Goal: Information Seeking & Learning: Learn about a topic

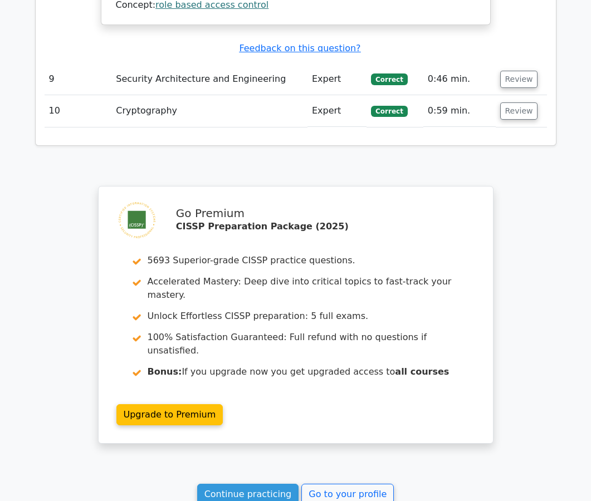
scroll to position [2848, 0]
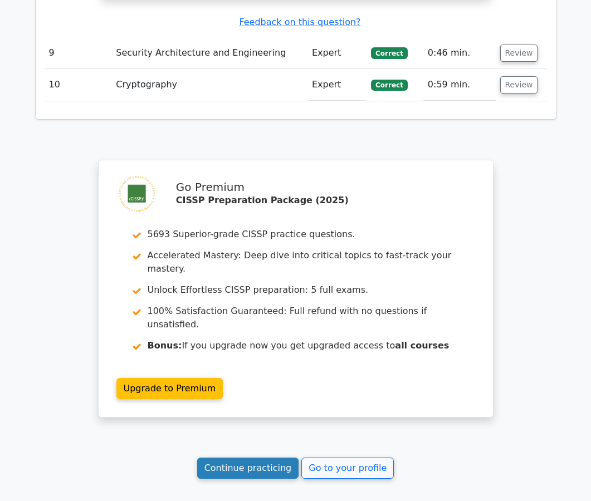
click at [256, 458] on link "Continue practicing" at bounding box center [248, 468] width 102 height 21
click at [226, 458] on link "Continue practicing" at bounding box center [248, 468] width 102 height 21
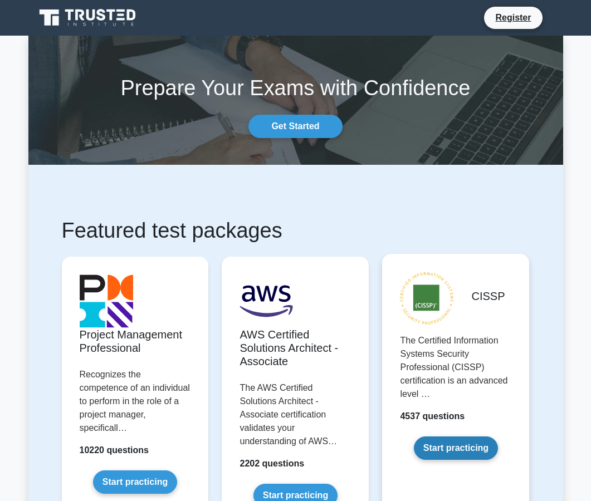
click at [432, 446] on link "Start practicing" at bounding box center [456, 447] width 84 height 23
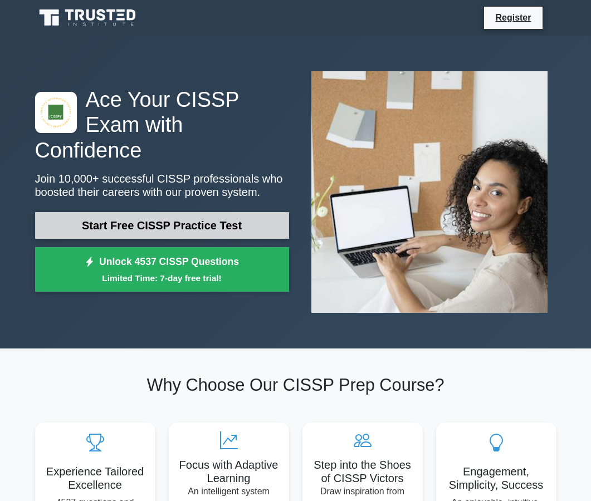
click at [136, 212] on link "Start Free CISSP Practice Test" at bounding box center [162, 225] width 254 height 27
